Goal: Information Seeking & Learning: Understand process/instructions

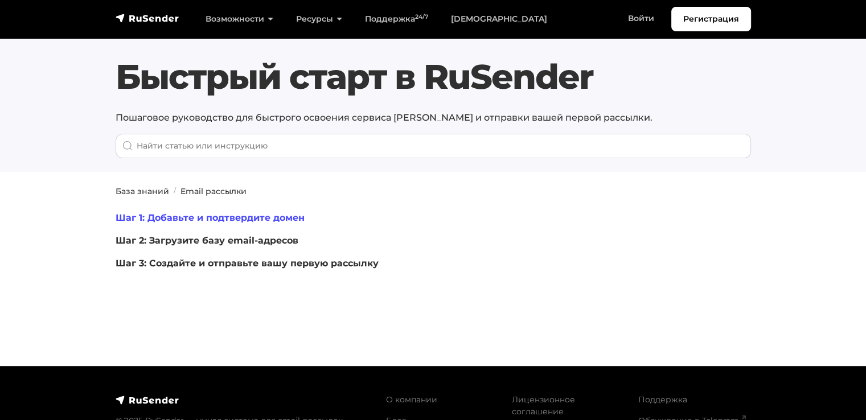
click at [227, 219] on link "Шаг 1: Добавьте и подтвердите домен" at bounding box center [210, 217] width 189 height 11
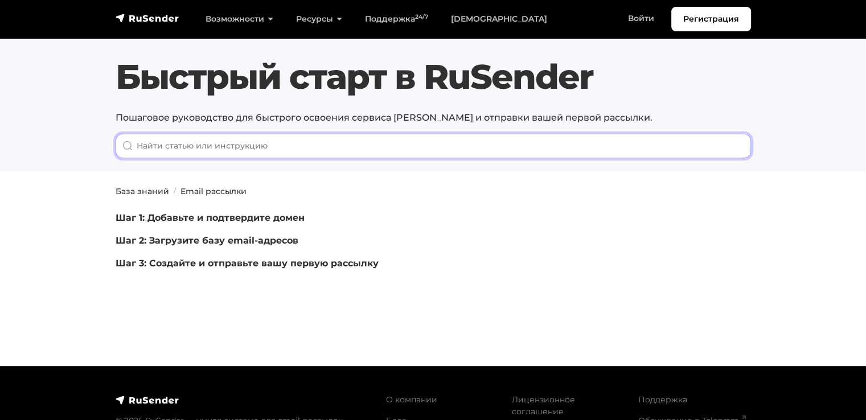
click at [153, 141] on input "When autocomplete results are available use up and down arrows to review and en…" at bounding box center [434, 146] width 636 height 24
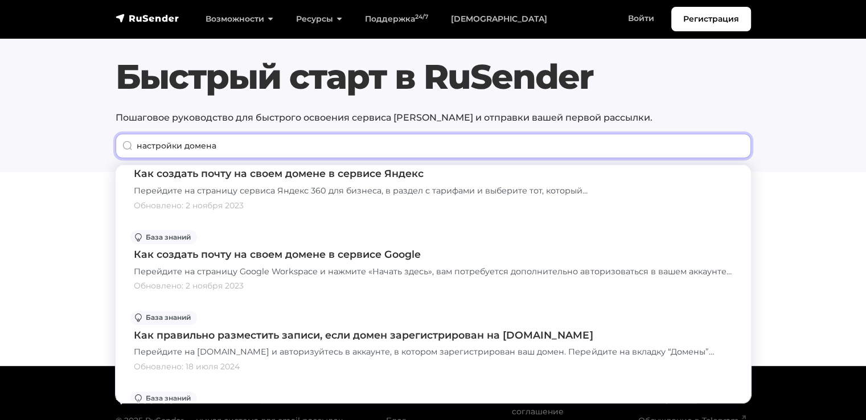
scroll to position [854, 0]
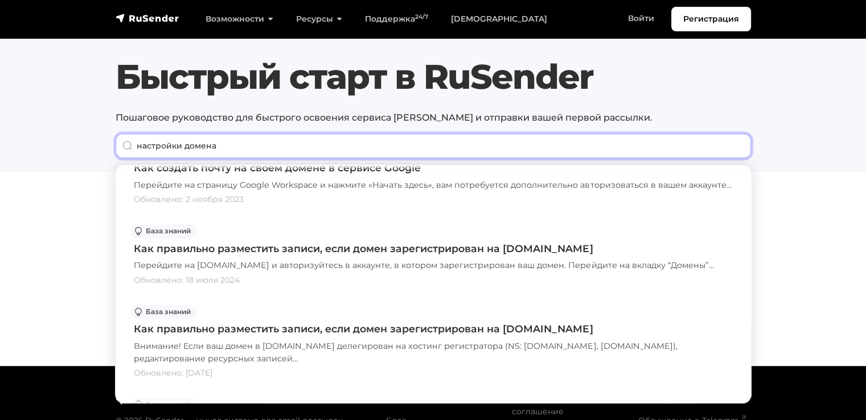
click at [179, 146] on input "настройки домена" at bounding box center [434, 146] width 636 height 24
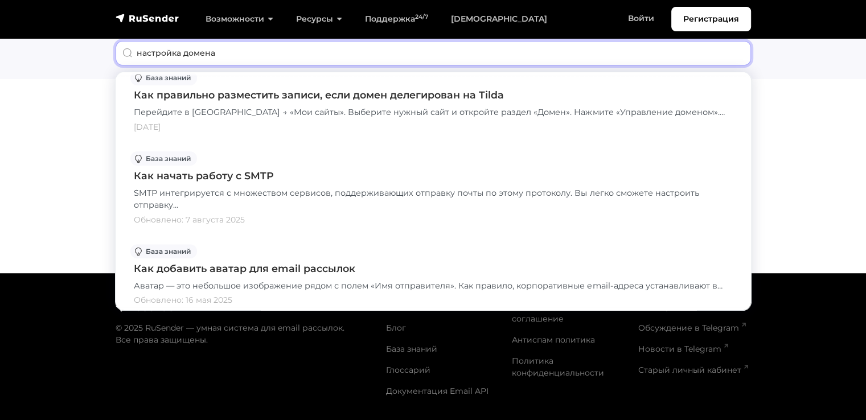
scroll to position [570, 0]
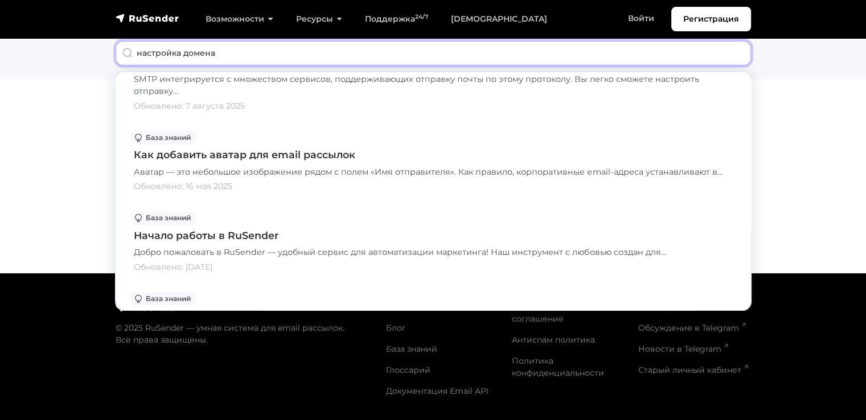
type input "настройка домена"
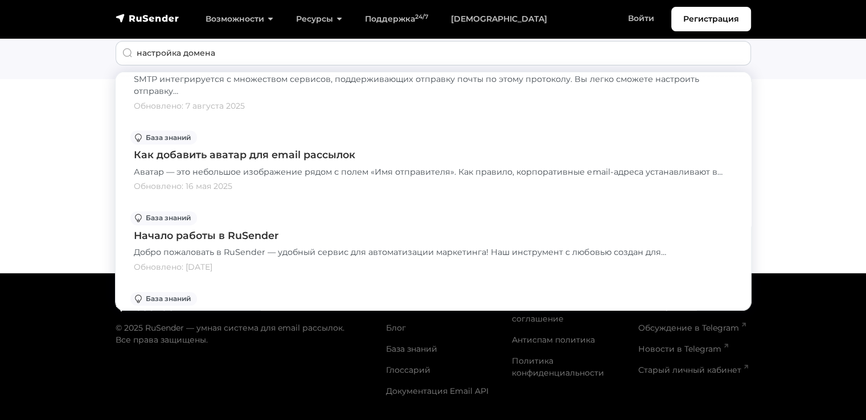
click at [75, 137] on section "База знаний Email рассылки Шаг 1: Добавьте и подтвердите домен Шаг 2: Загрузите…" at bounding box center [433, 167] width 866 height 149
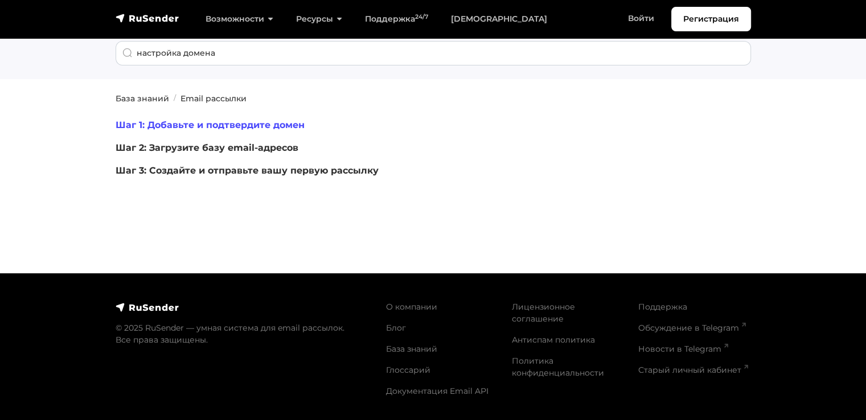
click at [267, 126] on link "Шаг 1: Добавьте и подтвердите домен" at bounding box center [210, 125] width 189 height 11
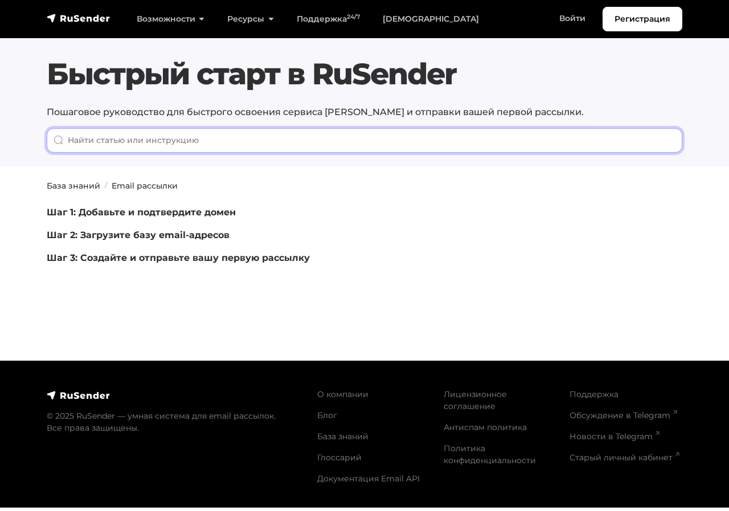
click at [178, 150] on input "When autocomplete results are available use up and down arrows to review and en…" at bounding box center [365, 140] width 636 height 24
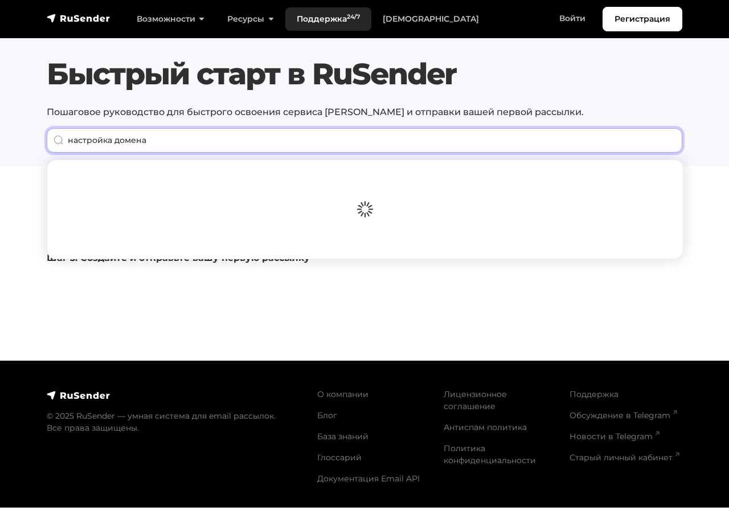
type input "настройка домена"
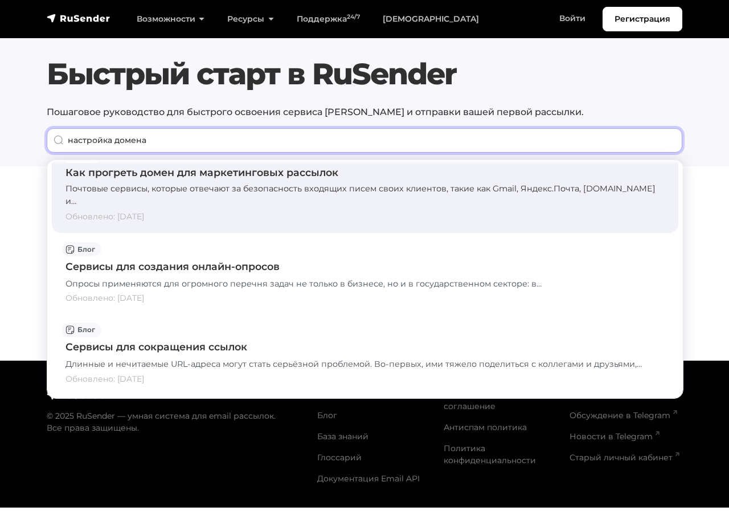
scroll to position [1792, 0]
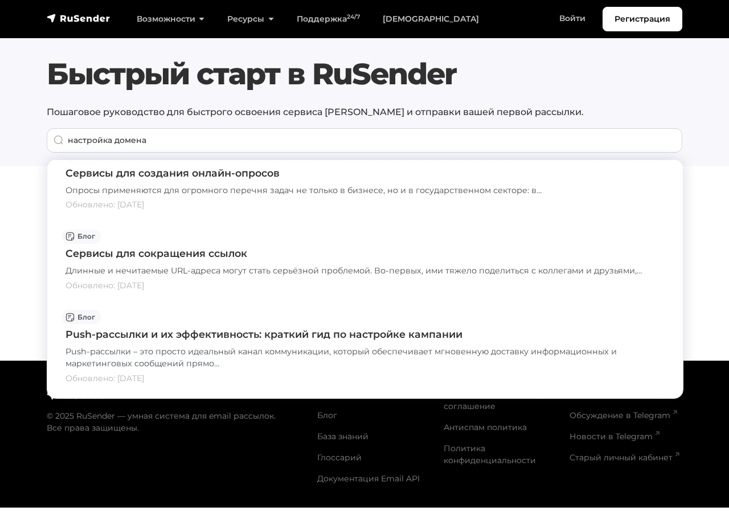
click at [37, 71] on section "Быстрый старт в RuSender Пошаговое руководство для быстрого освоения сервиса Ru…" at bounding box center [364, 83] width 729 height 166
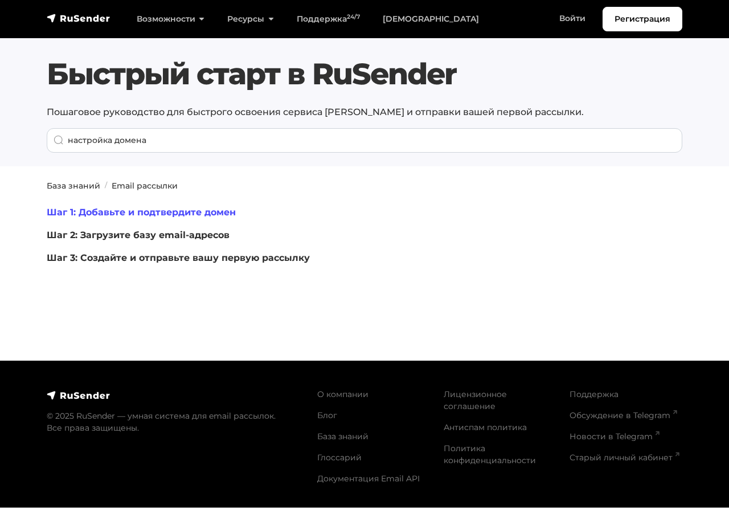
click at [153, 212] on link "Шаг 1: Добавьте и подтвердите домен" at bounding box center [141, 212] width 189 height 11
click at [174, 213] on link "Шаг 1: Добавьте и подтвердите домен" at bounding box center [141, 212] width 189 height 11
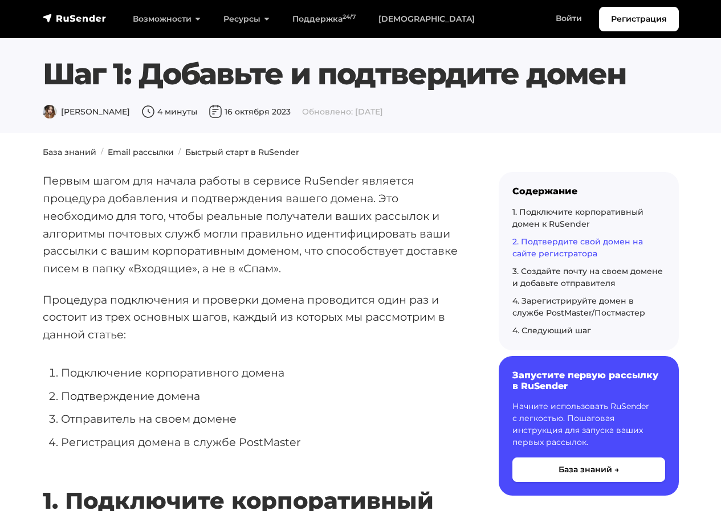
click at [566, 243] on link "2. Подтвердите свой домен на сайте регистратора" at bounding box center [577, 247] width 130 height 22
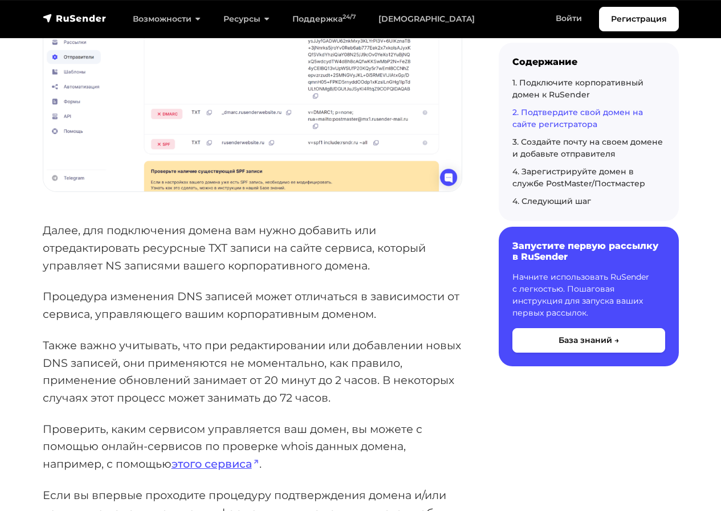
scroll to position [1267, 0]
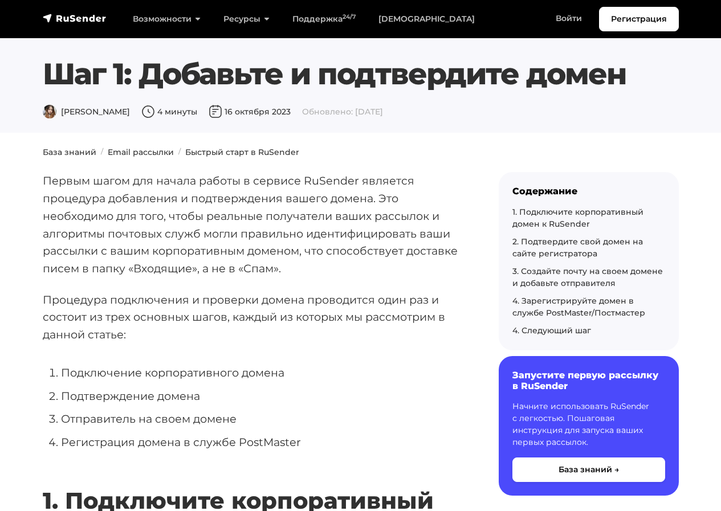
click at [565, 325] on div "4. Следующий шаг" at bounding box center [588, 331] width 153 height 12
click at [569, 327] on link "4. Следующий шаг" at bounding box center [551, 330] width 79 height 10
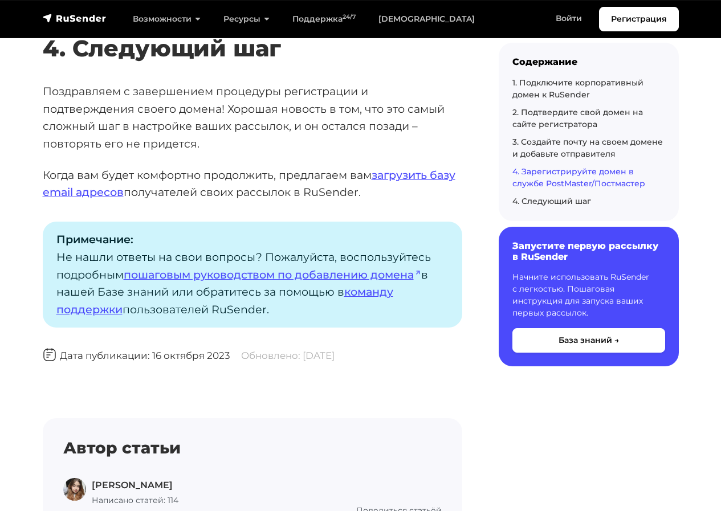
scroll to position [3405, 0]
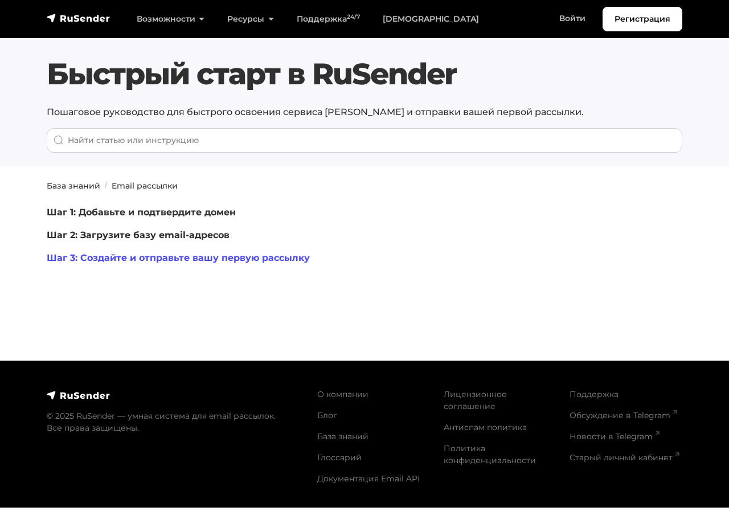
click at [195, 255] on link "Шаг 3: Создайте и отправьте вашу первую рассылку" at bounding box center [178, 257] width 263 height 11
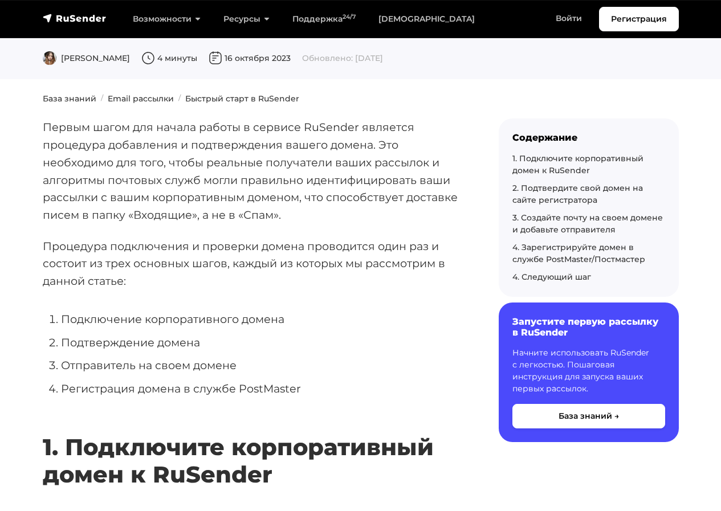
scroll to position [55, 0]
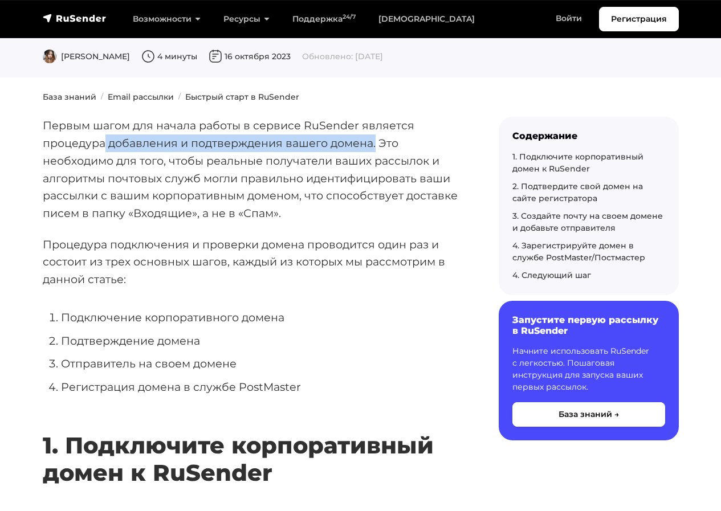
drag, startPoint x: 107, startPoint y: 144, endPoint x: 375, endPoint y: 144, distance: 268.8
click at [375, 144] on p "Первым шагом для начала работы в сервисе RuSender является процедура добавления…" at bounding box center [252, 169] width 419 height 105
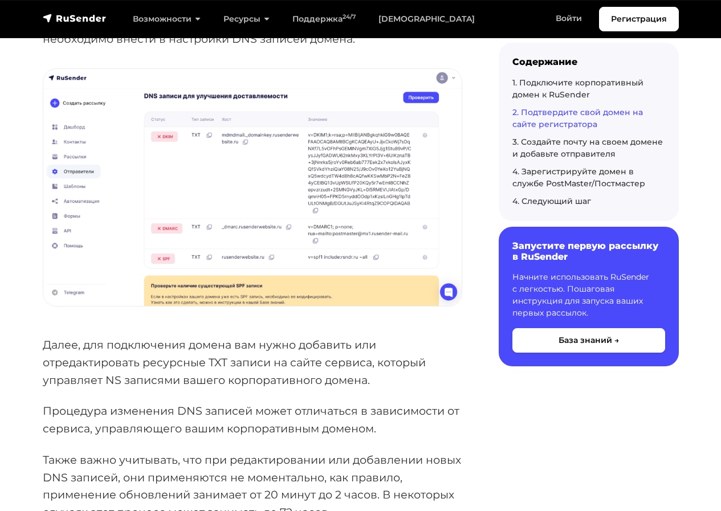
scroll to position [1495, 0]
click at [238, 210] on img at bounding box center [252, 186] width 418 height 237
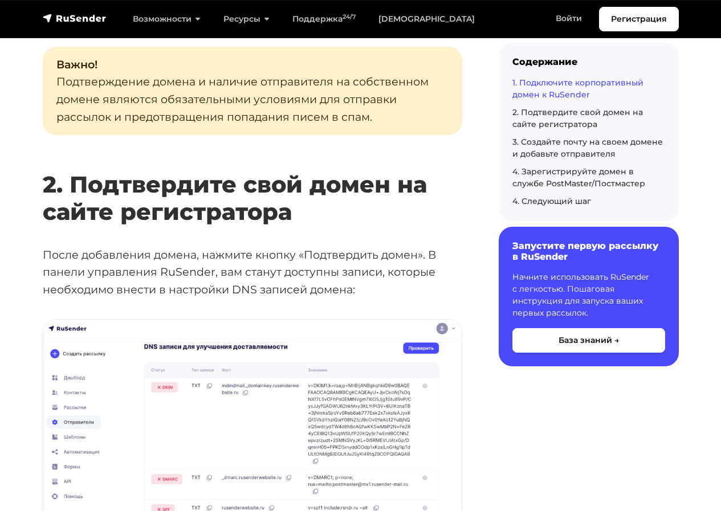
scroll to position [1308, 0]
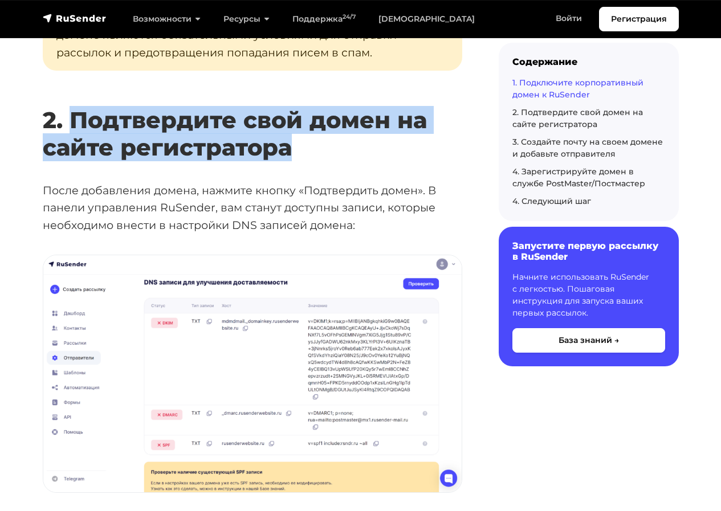
drag, startPoint x: 312, startPoint y: 145, endPoint x: 72, endPoint y: 123, distance: 240.8
click at [72, 123] on h2 "2. Подтвердите свой домен на сайте регистратора" at bounding box center [252, 117] width 419 height 88
copy h2 "Подтвердите свой домен на сайте регистратора"
